Goal: Transaction & Acquisition: Purchase product/service

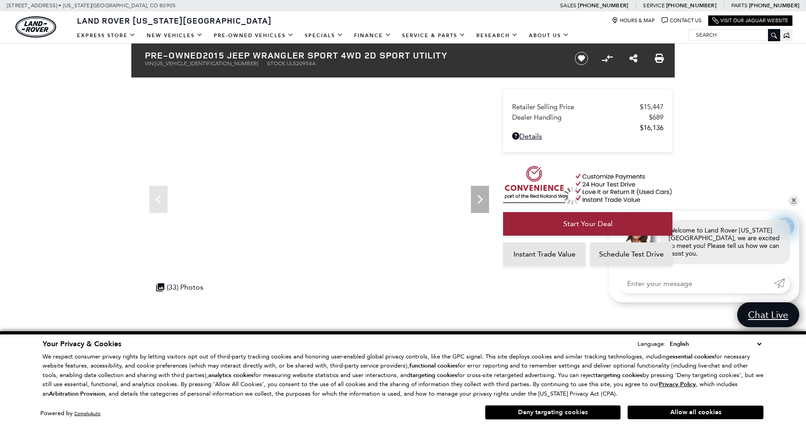
click at [564, 411] on button "Deny targeting cookies" at bounding box center [553, 412] width 136 height 14
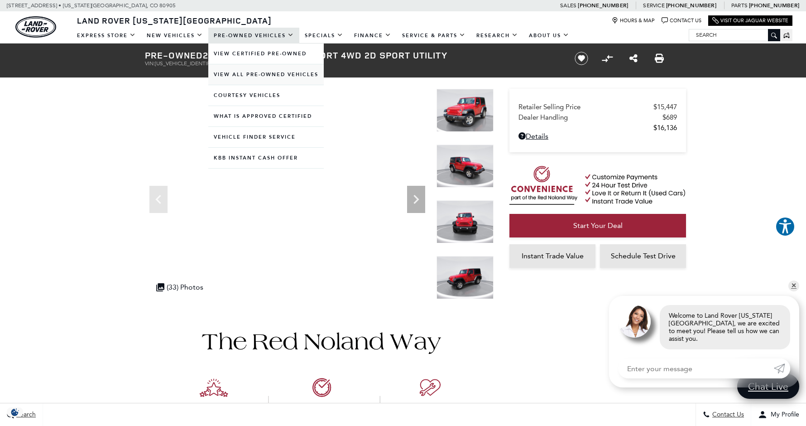
click at [254, 73] on link "View All Pre-Owned Vehicles" at bounding box center [266, 74] width 116 height 20
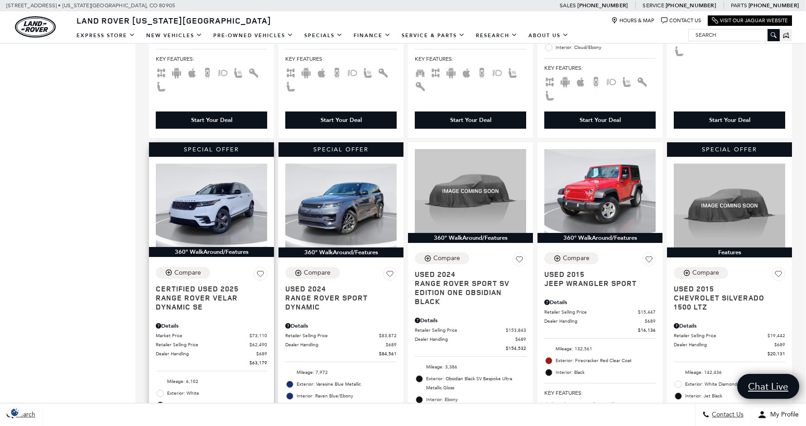
scroll to position [846, 0]
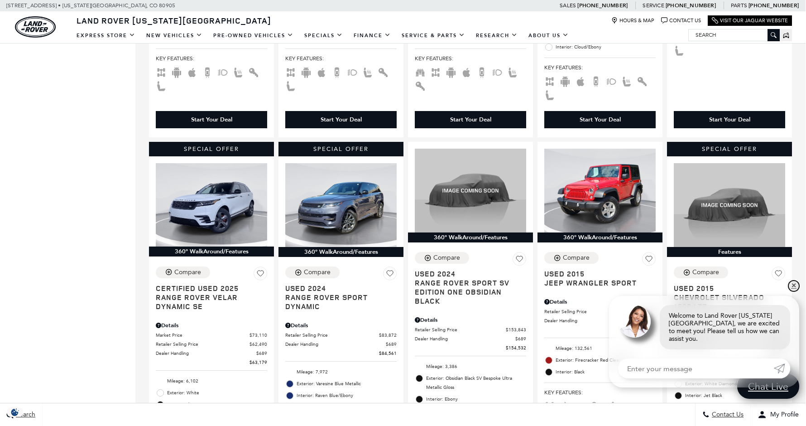
click at [794, 290] on link "✕" at bounding box center [794, 285] width 11 height 11
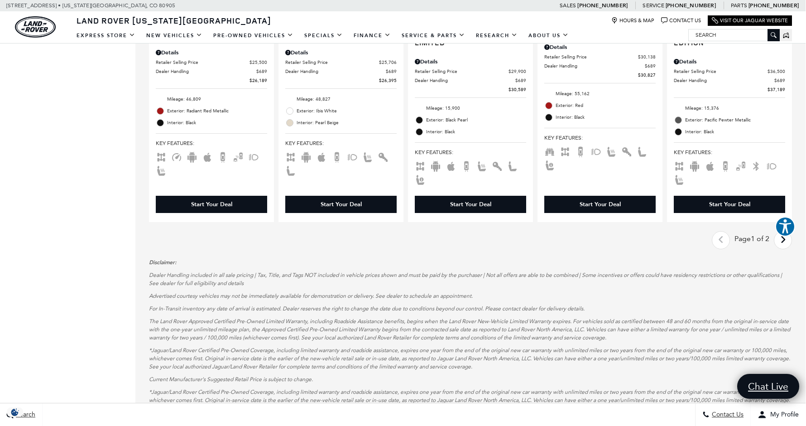
scroll to position [1488, 0]
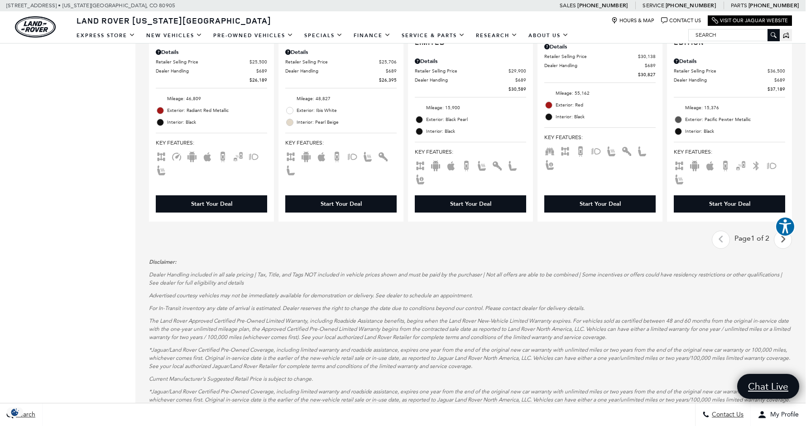
click at [782, 239] on icon "next page" at bounding box center [784, 239] width 6 height 14
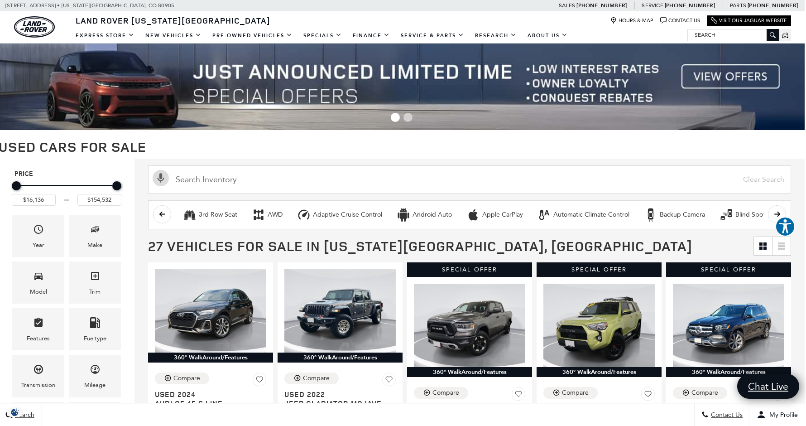
scroll to position [0, 1]
